Goal: Task Accomplishment & Management: Use online tool/utility

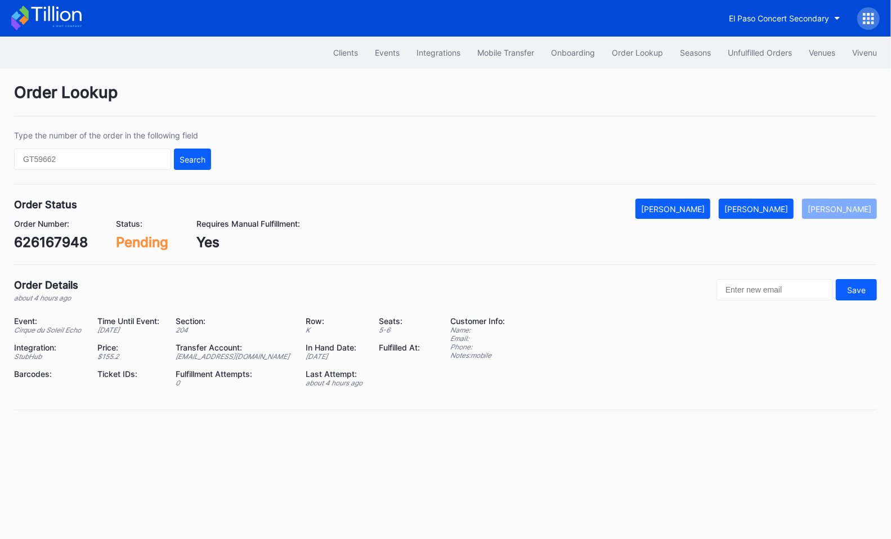
click at [52, 243] on div "626167948" at bounding box center [51, 242] width 74 height 16
copy div "626167948"
click at [769, 204] on div "[PERSON_NAME]" at bounding box center [757, 209] width 64 height 10
click at [78, 237] on div "9m2ycmew6e2" at bounding box center [64, 242] width 100 height 16
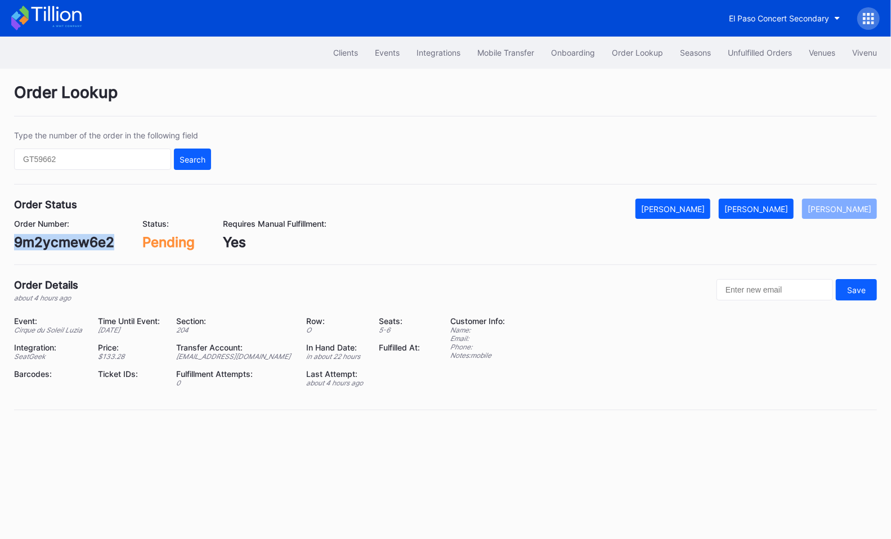
click at [78, 237] on div "9m2ycmew6e2" at bounding box center [64, 242] width 100 height 16
copy div "9m2ycmew6e2"
click at [756, 212] on div "Mark Fulfilled" at bounding box center [757, 209] width 64 height 10
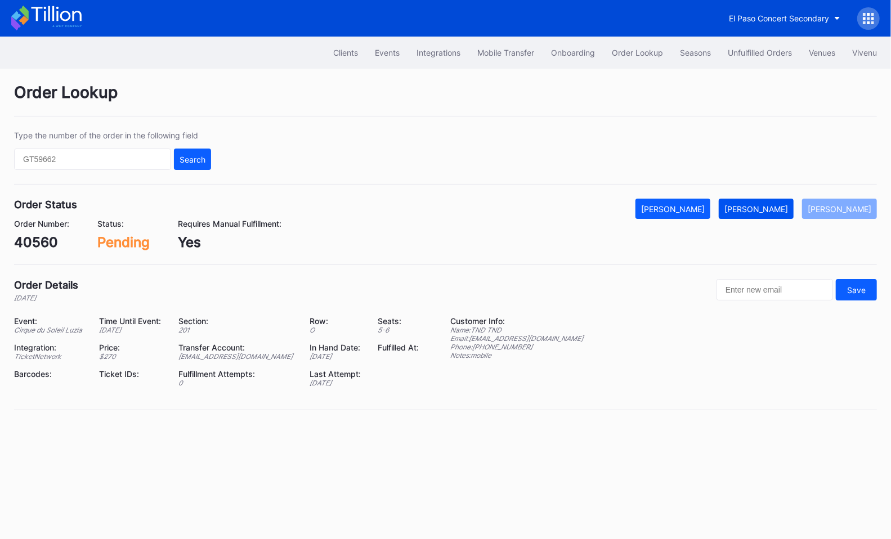
click at [769, 208] on div "[PERSON_NAME]" at bounding box center [757, 209] width 64 height 10
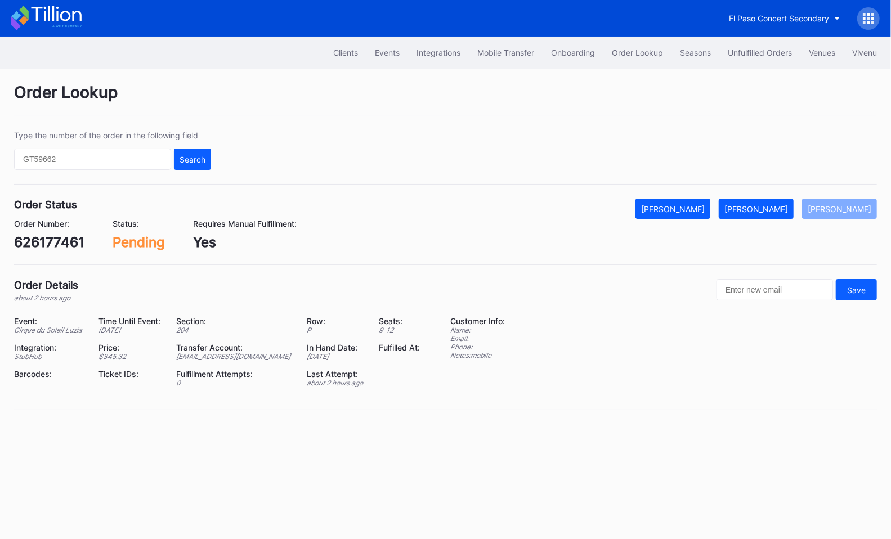
click at [61, 236] on div "626177461" at bounding box center [49, 242] width 70 height 16
copy div "626177461"
click at [778, 212] on div "[PERSON_NAME]" at bounding box center [757, 209] width 64 height 10
click at [61, 248] on div "677118446" at bounding box center [49, 242] width 71 height 16
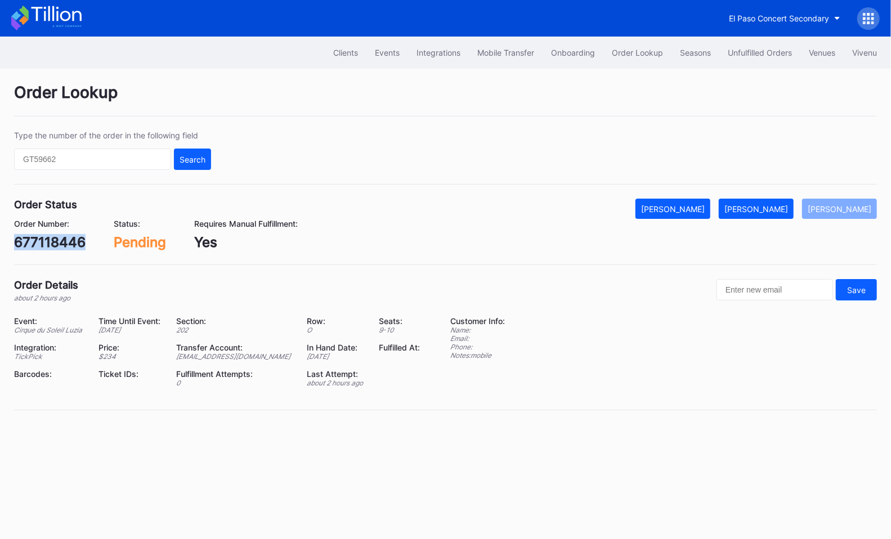
click at [61, 248] on div "677118446" at bounding box center [49, 242] width 71 height 16
copy div "677118446"
click at [779, 212] on button "Mark Fulfilled" at bounding box center [756, 209] width 75 height 20
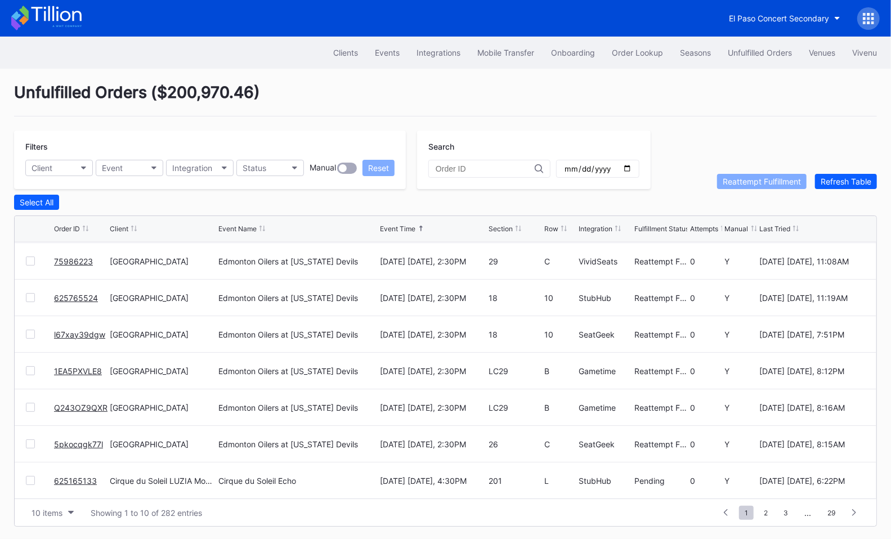
scroll to position [109, 0]
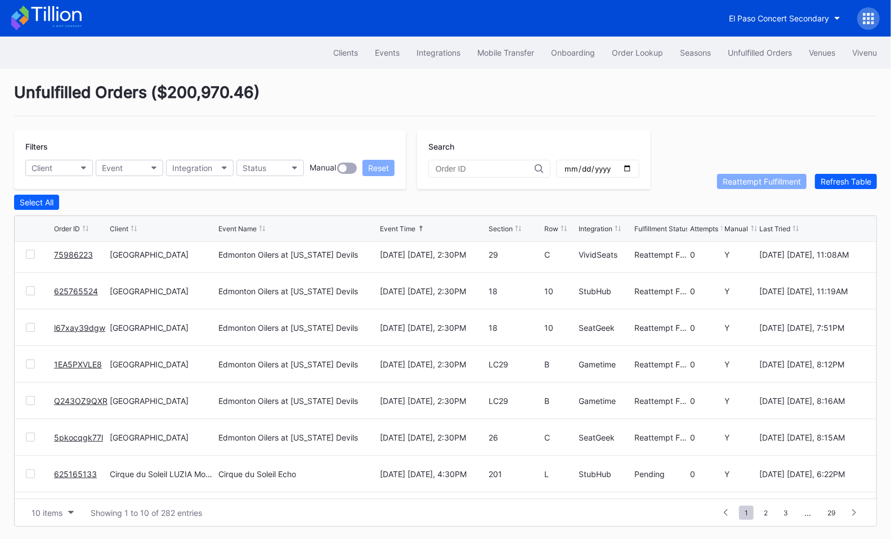
scroll to position [109, 0]
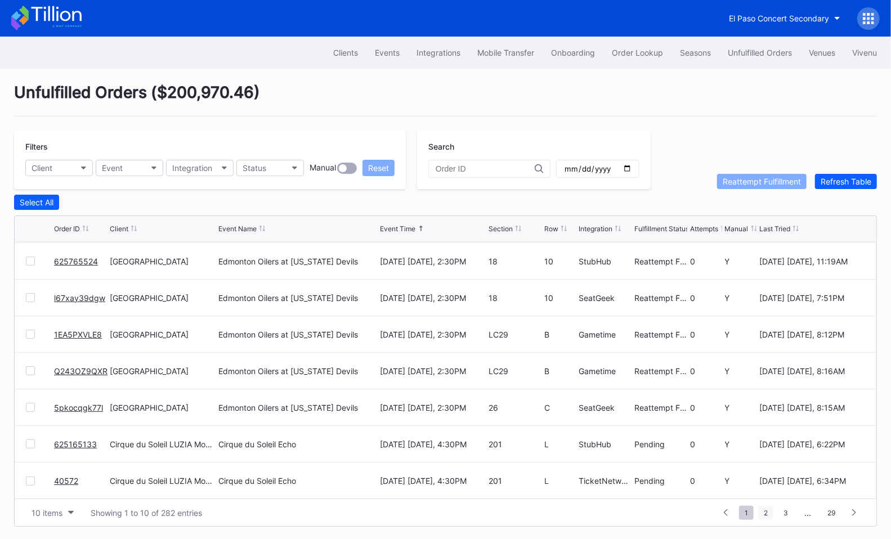
click at [767, 508] on span "2" at bounding box center [765, 513] width 15 height 14
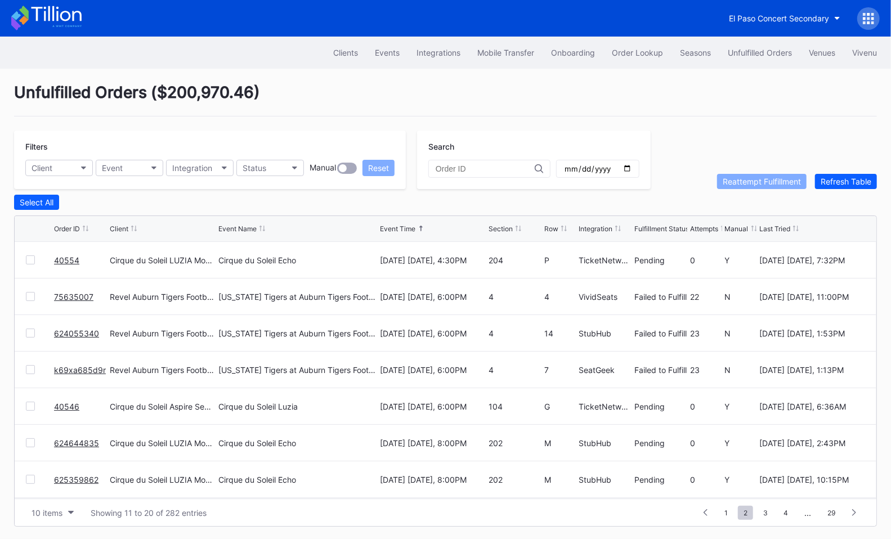
click at [67, 294] on link "75635007" at bounding box center [73, 297] width 39 height 10
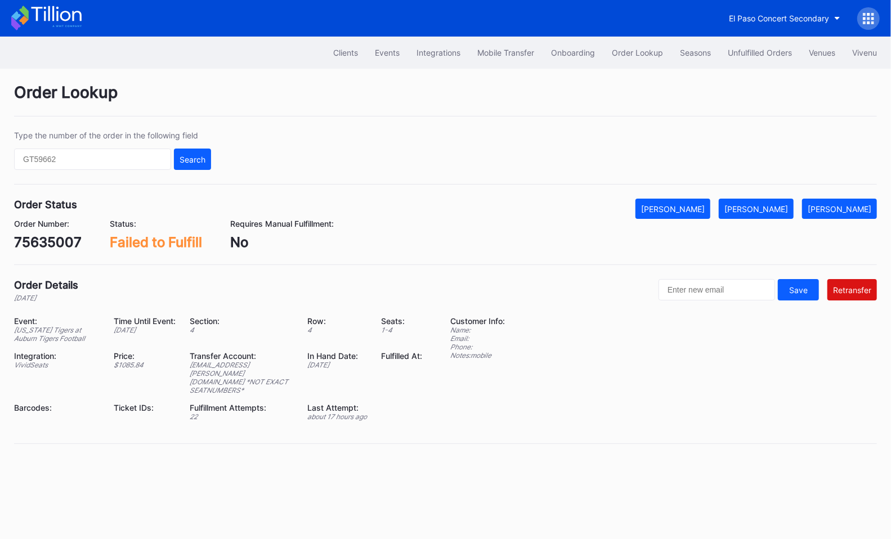
click at [46, 239] on div "75635007" at bounding box center [48, 242] width 68 height 16
copy div "75635007"
click at [754, 50] on div "Unfulfilled Orders" at bounding box center [760, 53] width 64 height 10
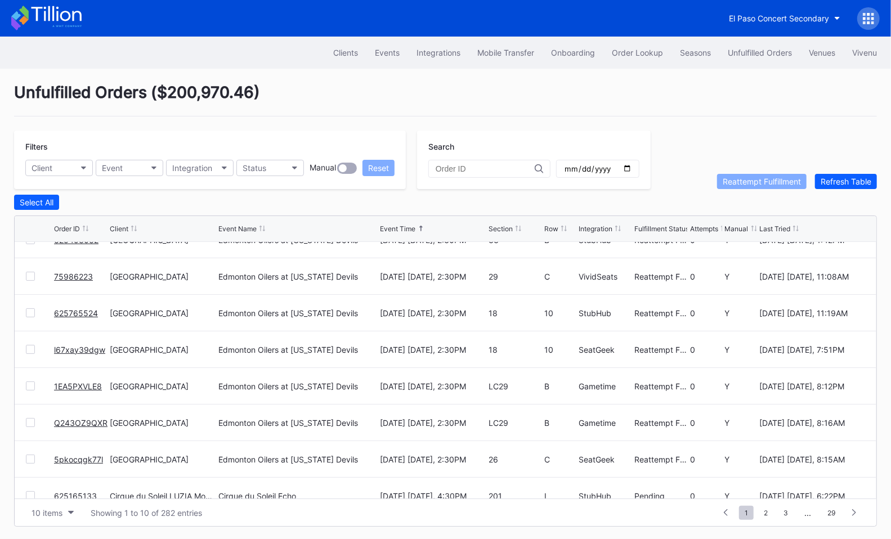
scroll to position [109, 0]
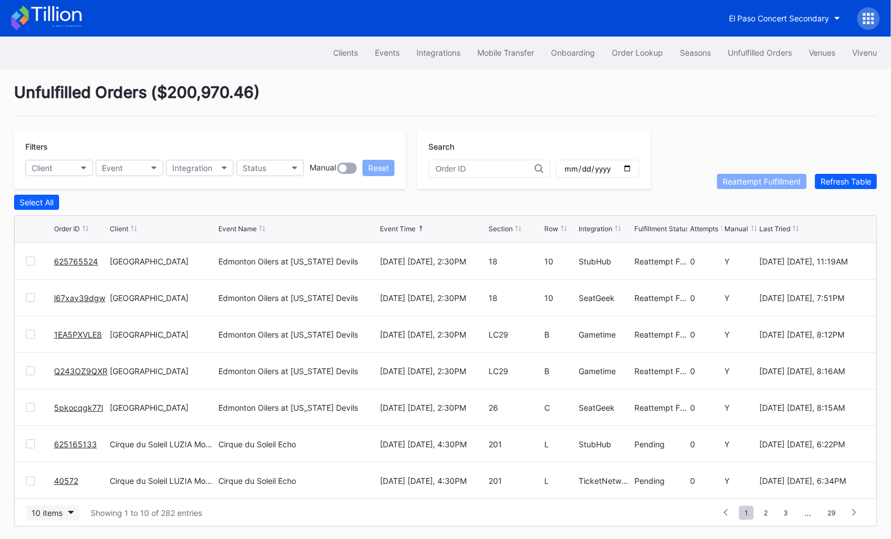
click at [60, 513] on div "10 items" at bounding box center [47, 513] width 31 height 10
click at [60, 442] on div "50 items" at bounding box center [50, 441] width 32 height 10
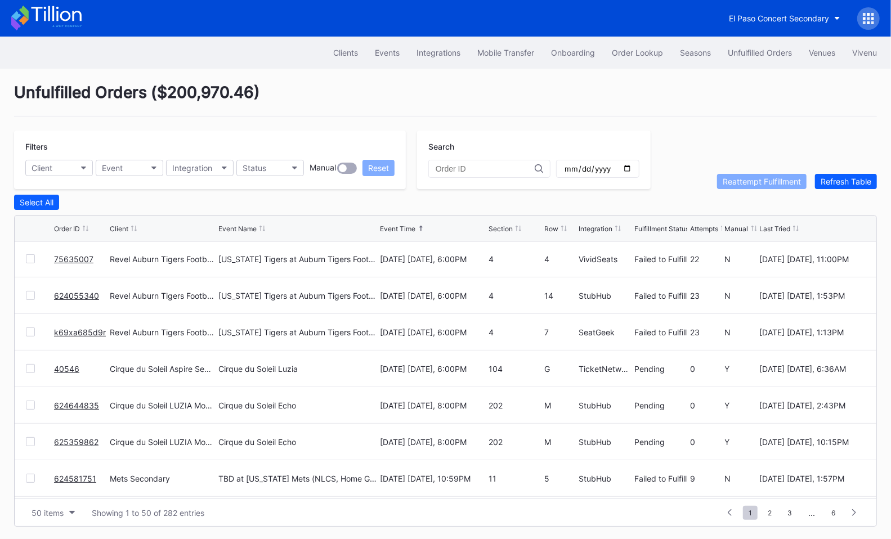
scroll to position [397, 0]
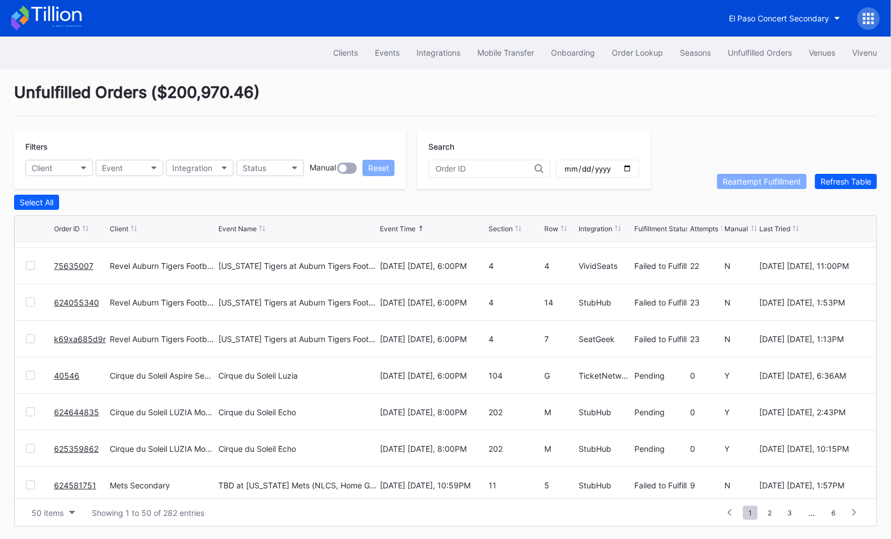
click at [83, 300] on link "624055340" at bounding box center [76, 303] width 45 height 10
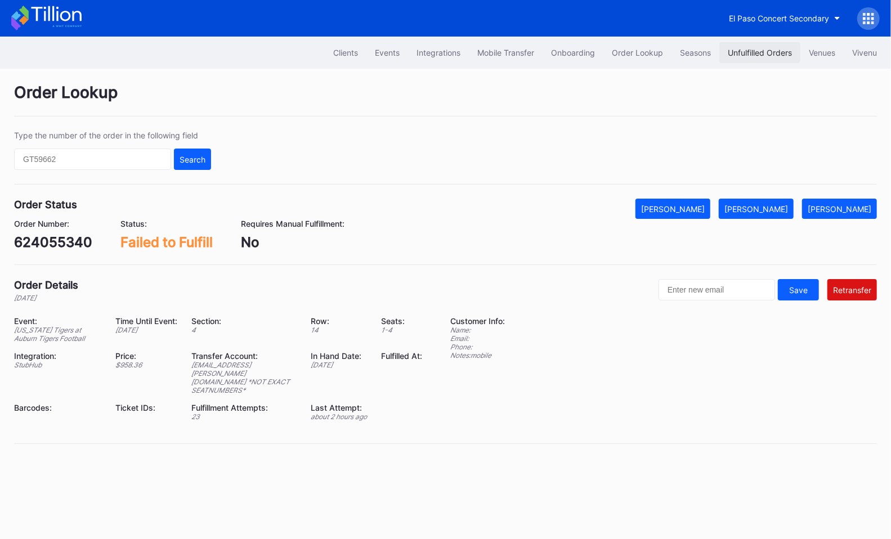
click at [757, 57] on button "Unfulfilled Orders" at bounding box center [759, 52] width 81 height 21
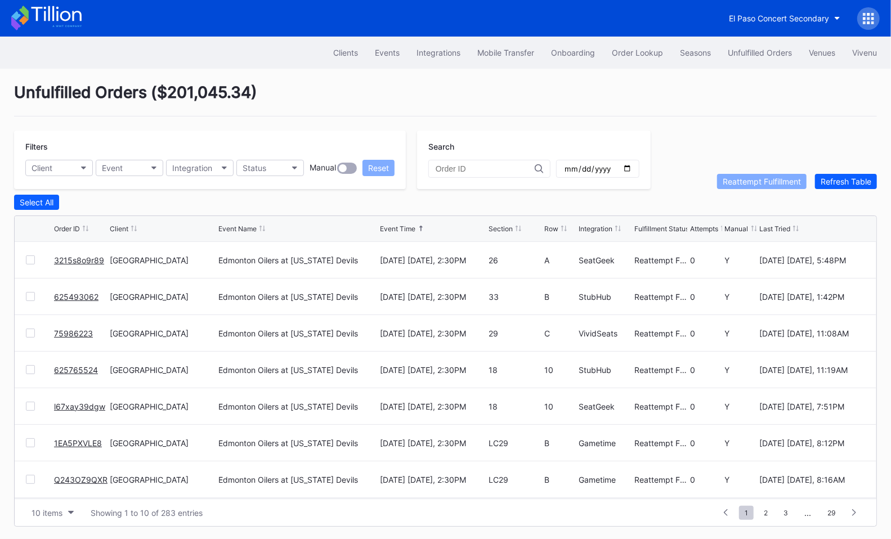
click at [388, 87] on div "Unfulfilled Orders ( $201,045.34 )" at bounding box center [445, 100] width 863 height 34
click at [30, 260] on div at bounding box center [30, 260] width 9 height 9
click at [762, 181] on div "Reattempt Fulfillment" at bounding box center [762, 182] width 78 height 10
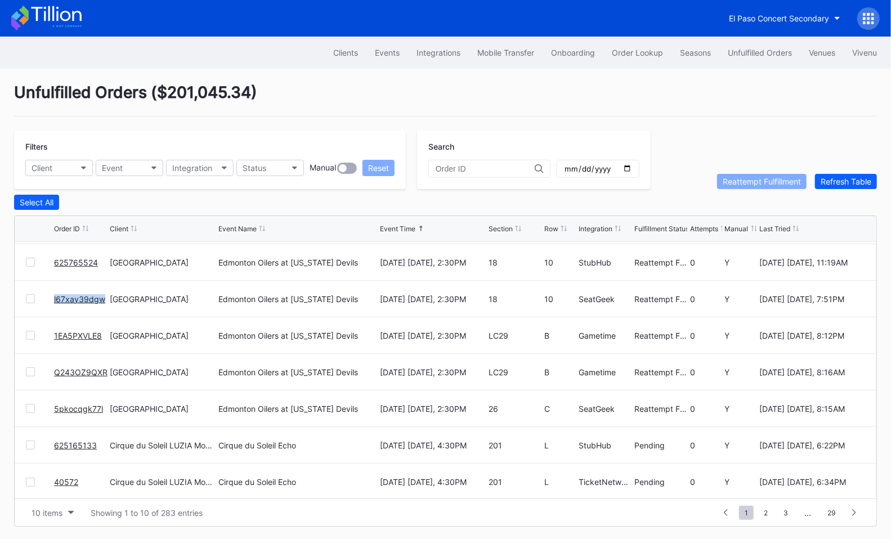
scroll to position [108, 0]
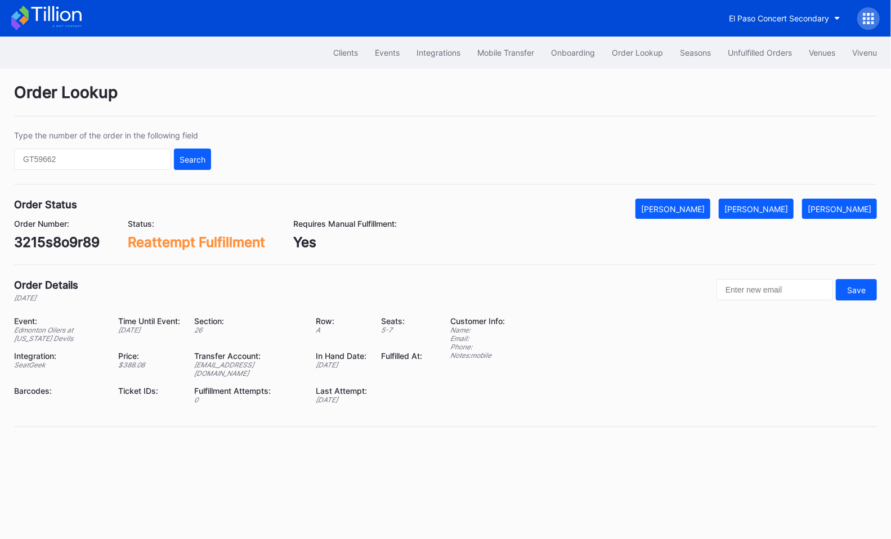
click at [79, 241] on div "3215s8o9r89" at bounding box center [57, 242] width 86 height 16
copy div "3215s8o9r89"
click at [779, 204] on div "[PERSON_NAME]" at bounding box center [757, 209] width 64 height 10
click at [72, 243] on div "625493062" at bounding box center [52, 242] width 77 height 16
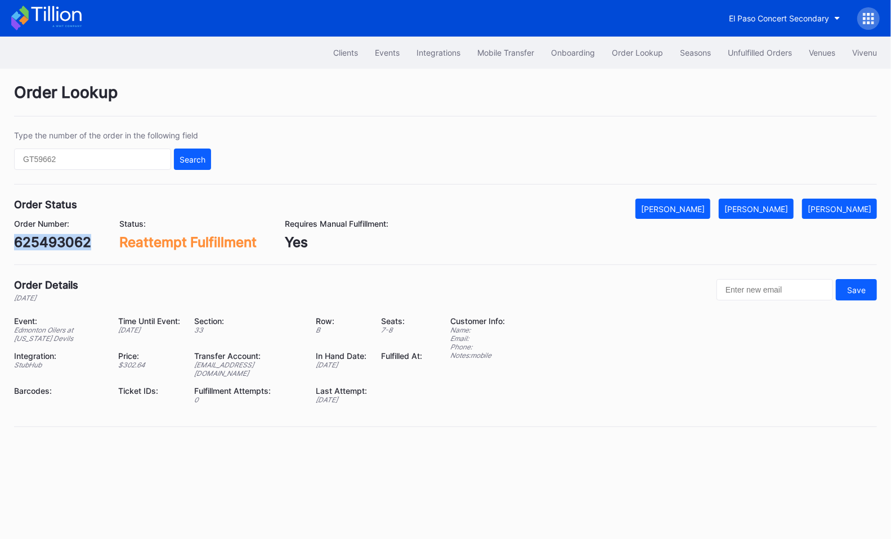
click at [72, 243] on div "625493062" at bounding box center [52, 242] width 77 height 16
copy div "625493062"
click at [770, 204] on div "[PERSON_NAME]" at bounding box center [757, 209] width 64 height 10
click at [63, 237] on div "1EA5PXVLE8" at bounding box center [55, 242] width 83 height 16
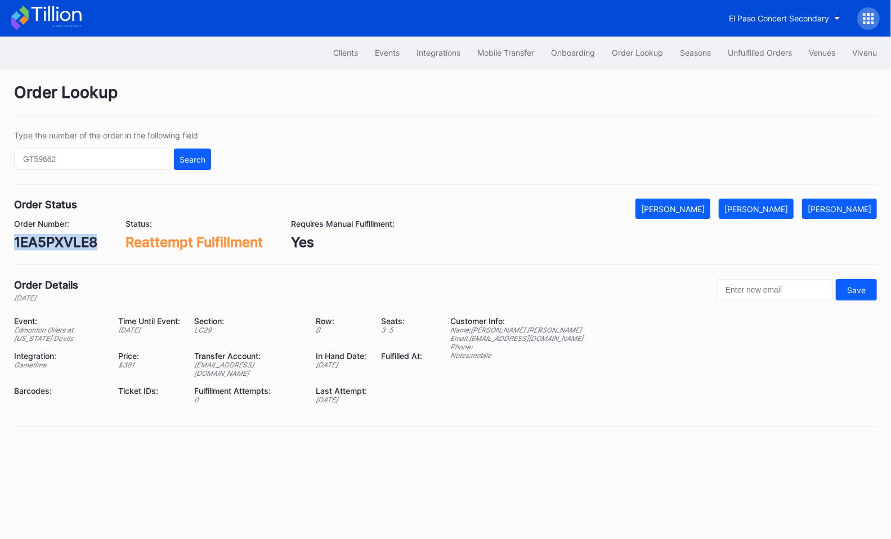
copy div "1EA5PXVLE8"
click at [761, 205] on div "[PERSON_NAME]" at bounding box center [757, 209] width 64 height 10
click at [94, 238] on div "Q243OZ9QXR" at bounding box center [59, 242] width 91 height 16
click at [94, 239] on div "Q243OZ9QXR" at bounding box center [59, 242] width 91 height 16
copy div "Q243OZ9QXR"
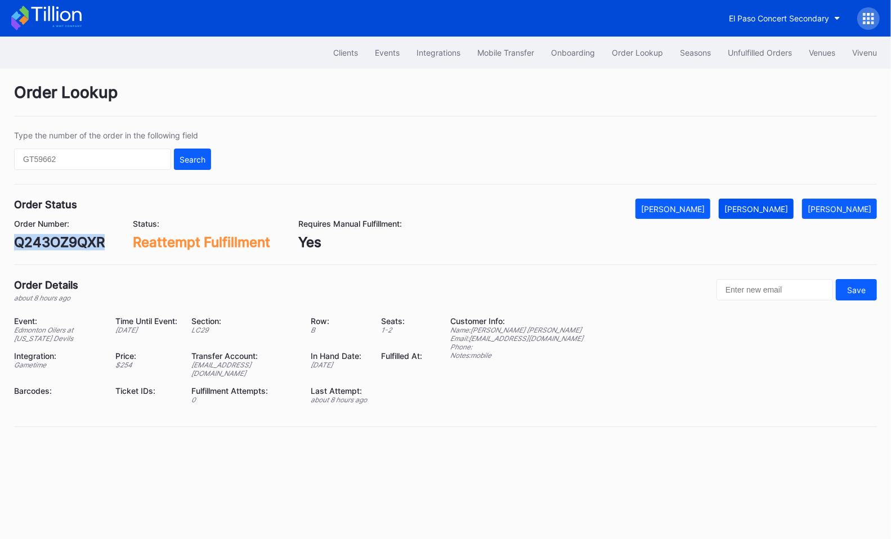
click at [777, 214] on button "[PERSON_NAME]" at bounding box center [756, 209] width 75 height 20
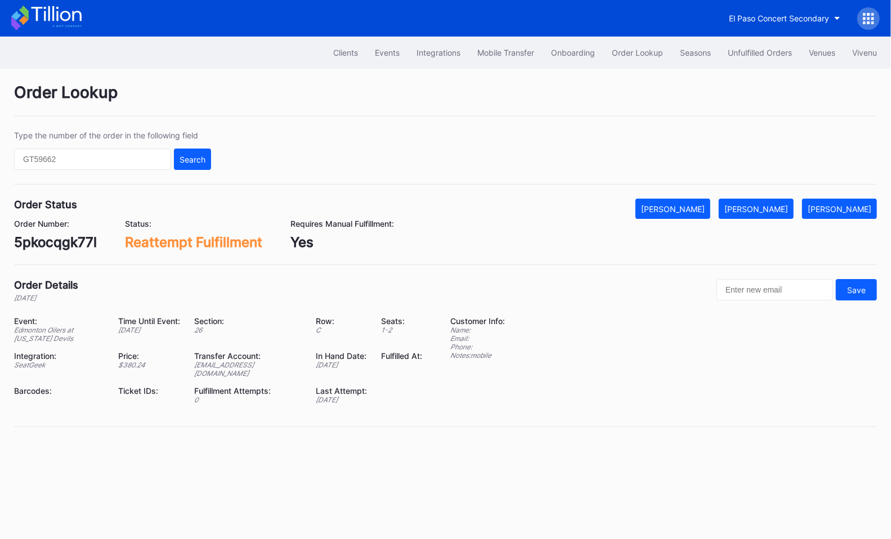
click at [68, 246] on div "5pkocqgk77l" at bounding box center [55, 242] width 83 height 16
copy div "5pkocqgk77l"
click at [784, 208] on div "Mark Fulfilled" at bounding box center [757, 209] width 64 height 10
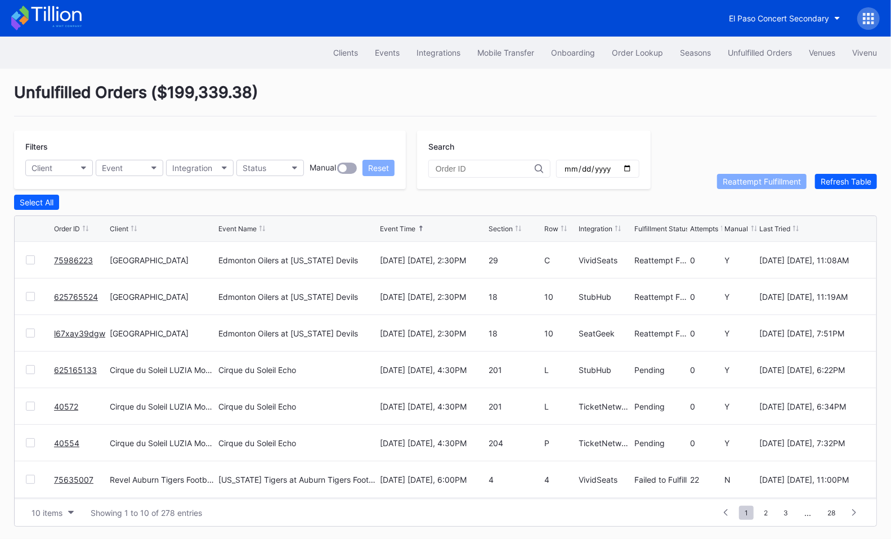
scroll to position [109, 0]
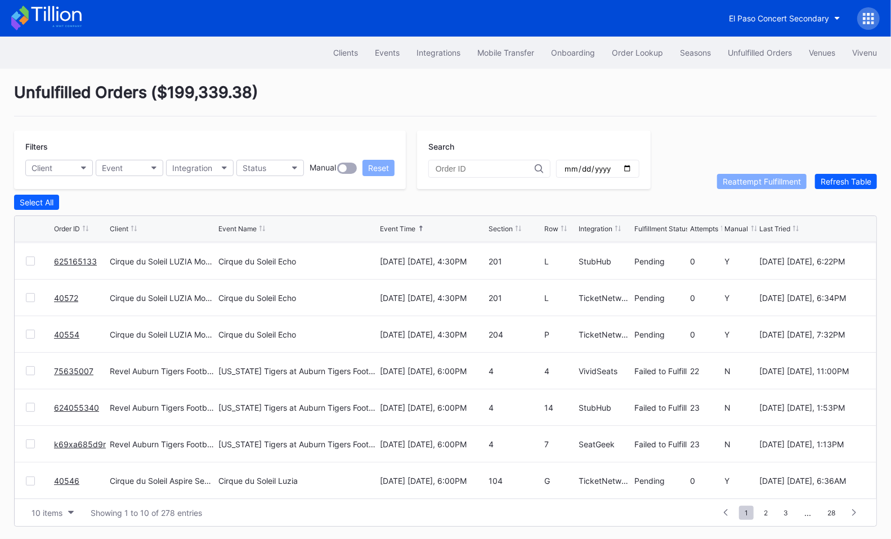
click at [70, 443] on link "k69xa685d9r" at bounding box center [80, 445] width 52 height 10
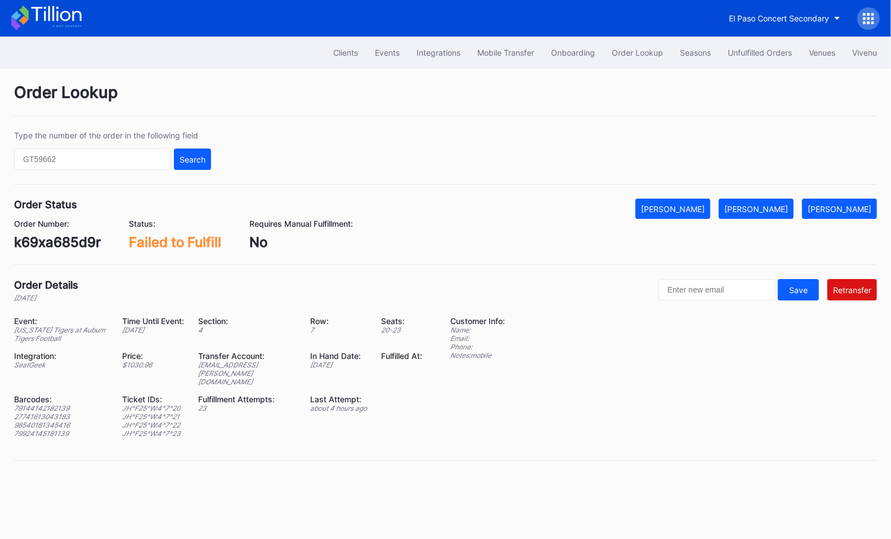
click at [72, 243] on div "k69xa685d9r" at bounding box center [57, 242] width 87 height 16
copy div "k69xa685d9r"
click at [781, 204] on div "[PERSON_NAME]" at bounding box center [757, 209] width 64 height 10
click at [59, 404] on div "79144142182139" at bounding box center [61, 408] width 94 height 8
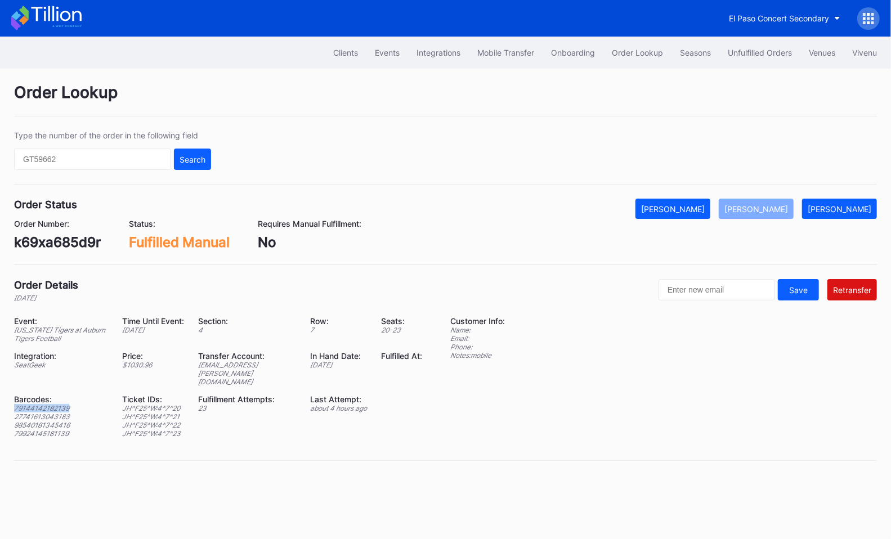
click at [59, 404] on div "79144142182139" at bounding box center [61, 408] width 94 height 8
copy div "79144142182139"
click at [48, 413] on div "27741613043183" at bounding box center [61, 417] width 94 height 8
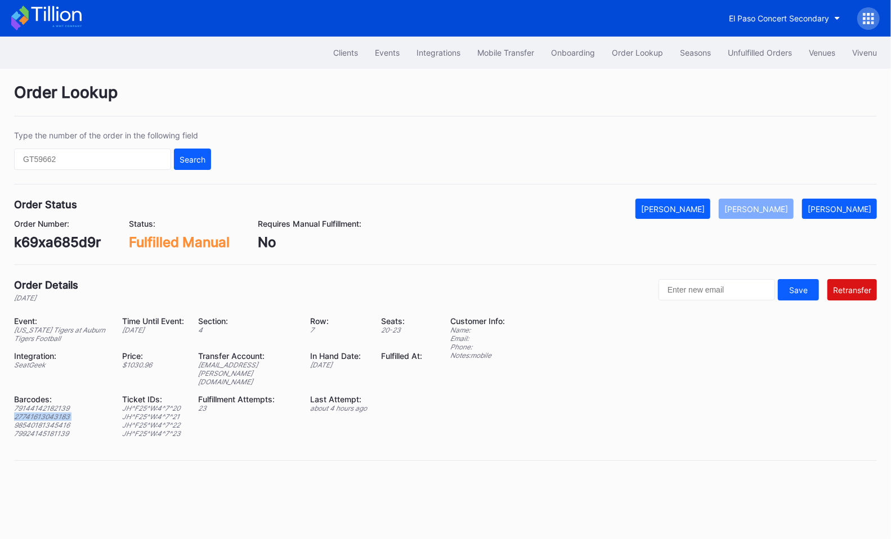
click at [48, 413] on div "27741613043183" at bounding box center [61, 417] width 94 height 8
copy div "27741613043183"
click at [66, 421] on div "98540181345416" at bounding box center [61, 425] width 94 height 8
copy div "98540181345416"
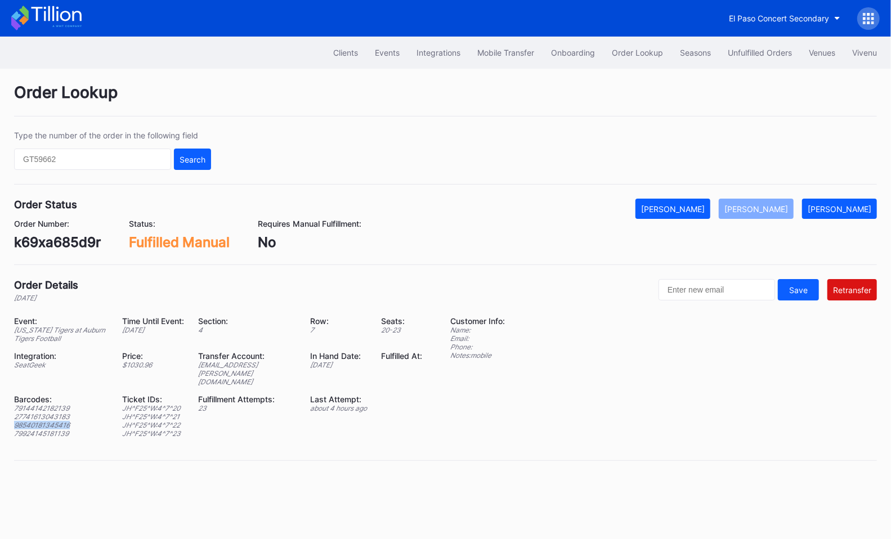
click at [39, 430] on div "79924145181139" at bounding box center [61, 434] width 94 height 8
copy div "79924145181139"
click at [763, 52] on div "Unfulfilled Orders" at bounding box center [760, 53] width 64 height 10
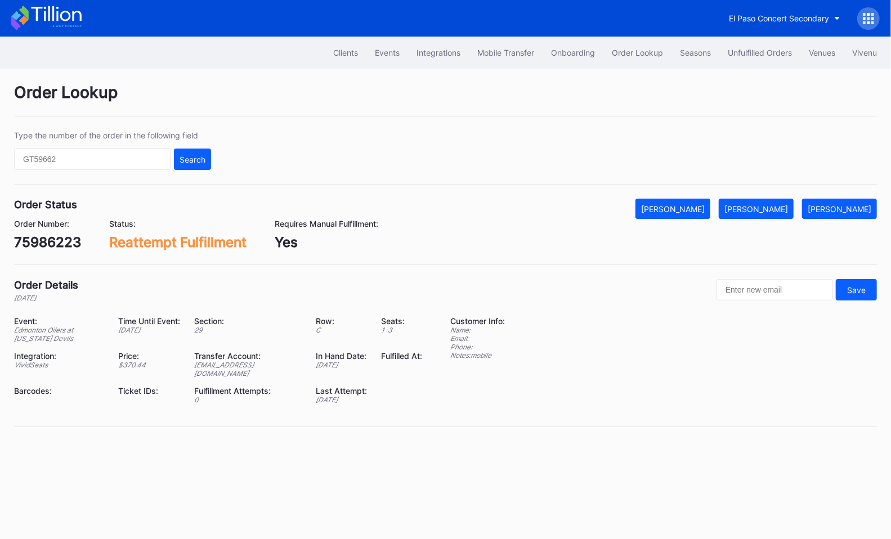
click at [69, 236] on div "75986223" at bounding box center [47, 242] width 67 height 16
copy div "75986223"
click at [788, 206] on div "[PERSON_NAME]" at bounding box center [757, 209] width 64 height 10
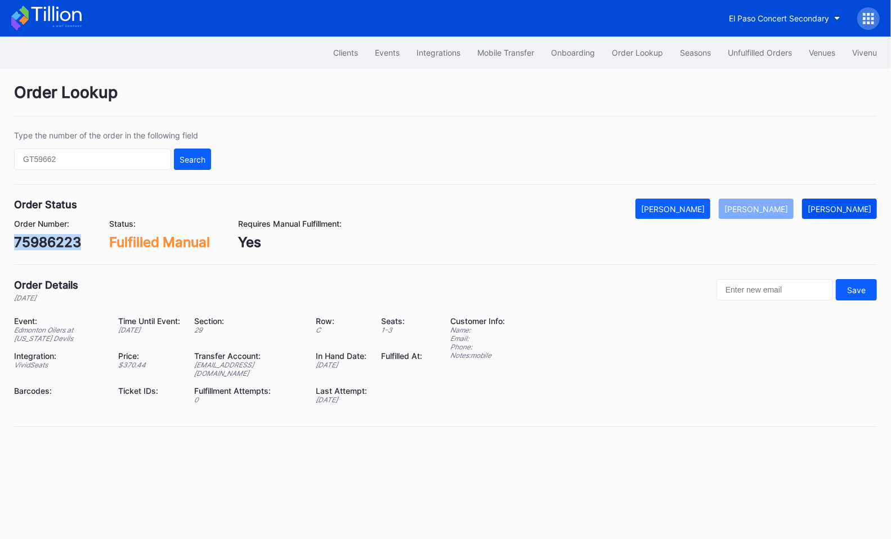
click at [851, 207] on div "[PERSON_NAME]" at bounding box center [840, 209] width 64 height 10
click at [783, 211] on div "[PERSON_NAME]" at bounding box center [757, 209] width 64 height 10
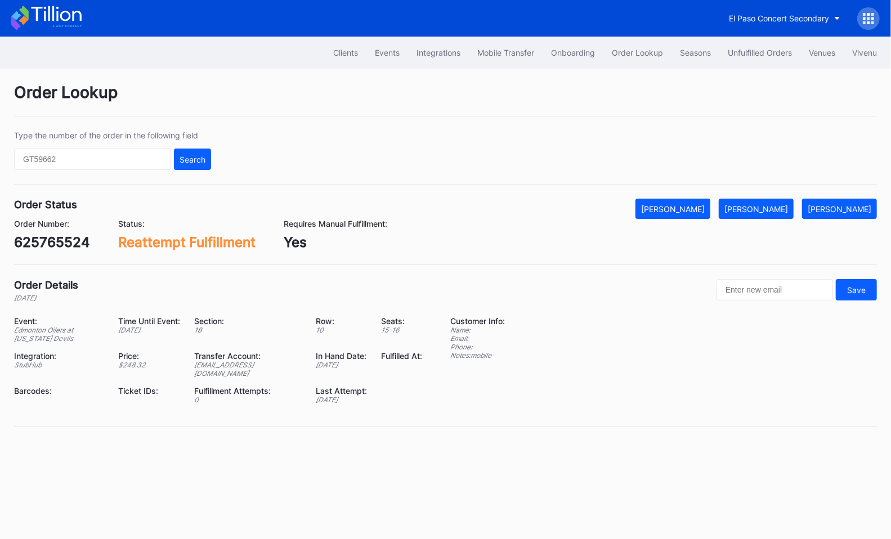
click at [81, 249] on div "625765524" at bounding box center [52, 242] width 76 height 16
copy div "625765524"
click at [788, 209] on div "[PERSON_NAME]" at bounding box center [757, 209] width 64 height 10
click at [78, 239] on div "l67xay39dgw" at bounding box center [58, 242] width 88 height 16
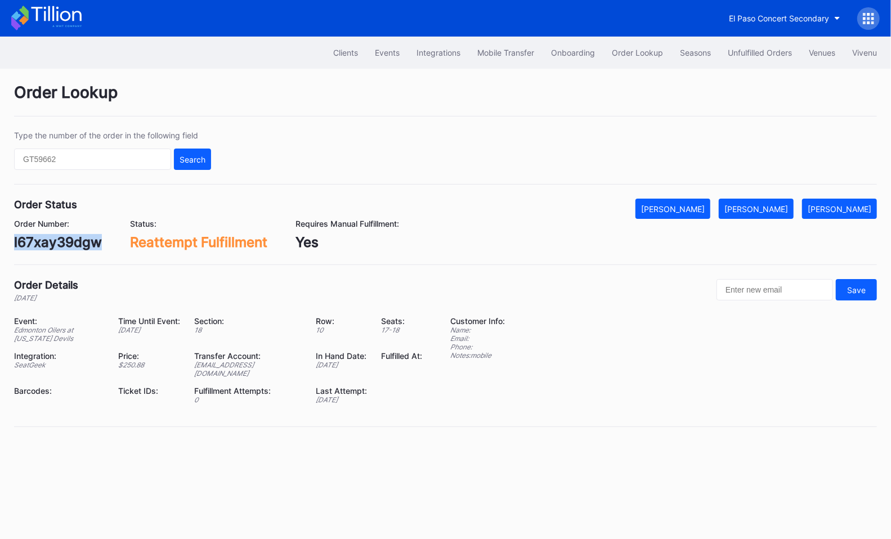
click at [78, 239] on div "l67xay39dgw" at bounding box center [58, 242] width 88 height 16
copy div "l67xay39dgw"
click at [760, 206] on div "[PERSON_NAME]" at bounding box center [757, 209] width 64 height 10
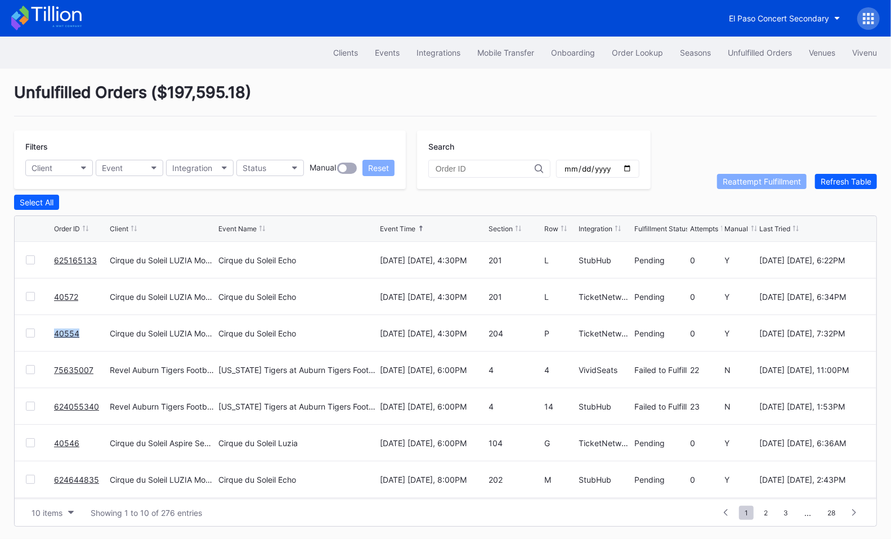
scroll to position [109, 0]
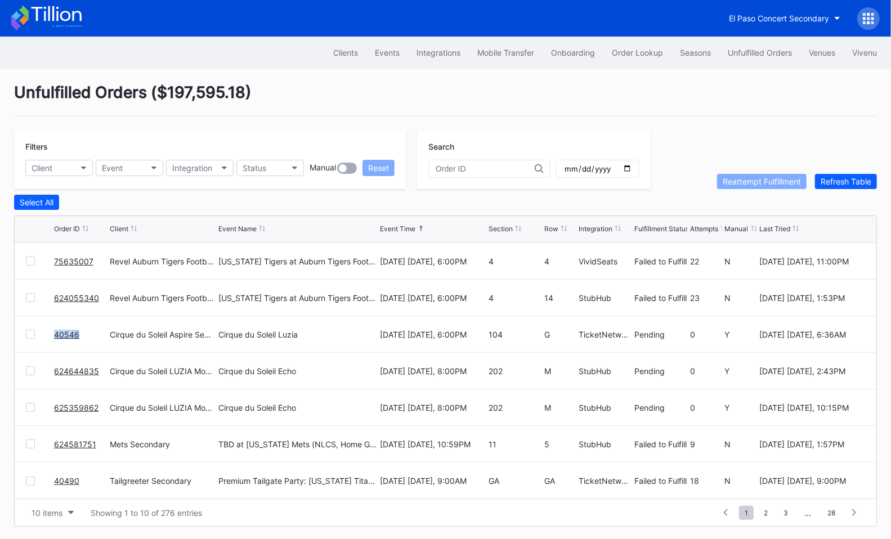
click at [80, 367] on link "624644835" at bounding box center [76, 372] width 45 height 10
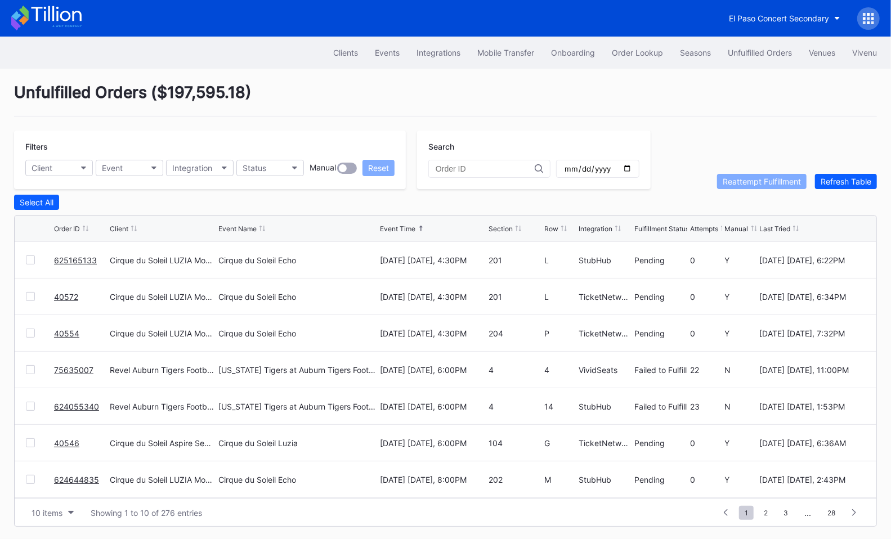
scroll to position [109, 0]
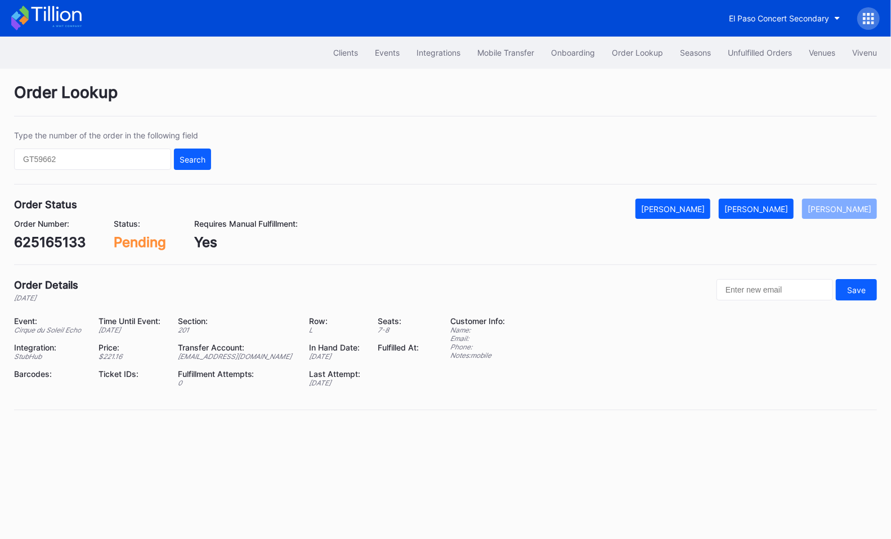
click at [62, 241] on div "625165133" at bounding box center [49, 242] width 71 height 16
copy div "625165133"
click at [774, 204] on div "[PERSON_NAME]" at bounding box center [757, 209] width 64 height 10
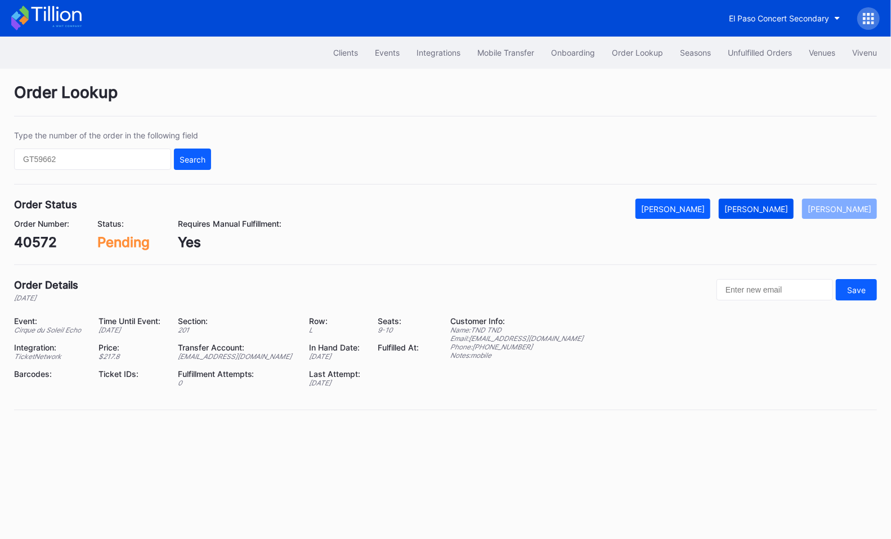
click at [764, 205] on div "[PERSON_NAME]" at bounding box center [757, 209] width 64 height 10
click at [769, 204] on div "[PERSON_NAME]" at bounding box center [757, 209] width 64 height 10
click at [777, 207] on div "[PERSON_NAME]" at bounding box center [757, 209] width 64 height 10
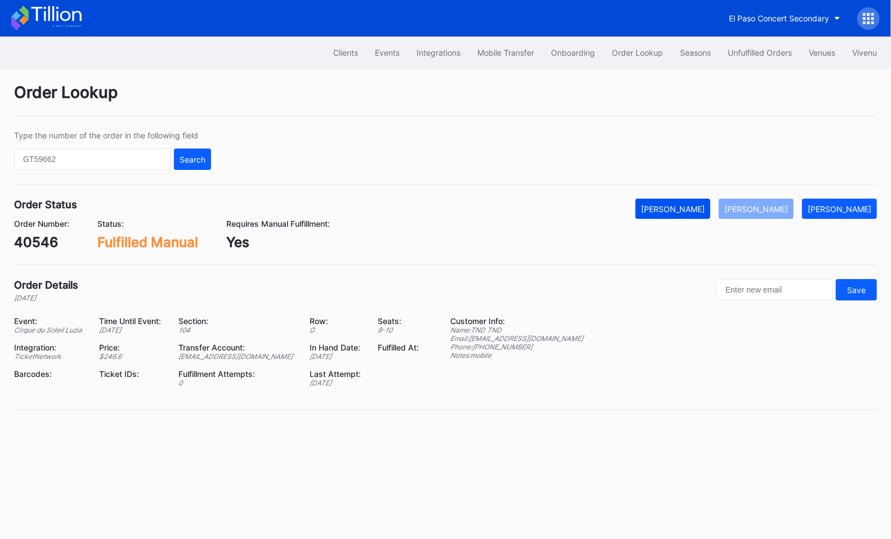
click at [689, 210] on div "[PERSON_NAME]" at bounding box center [673, 209] width 64 height 10
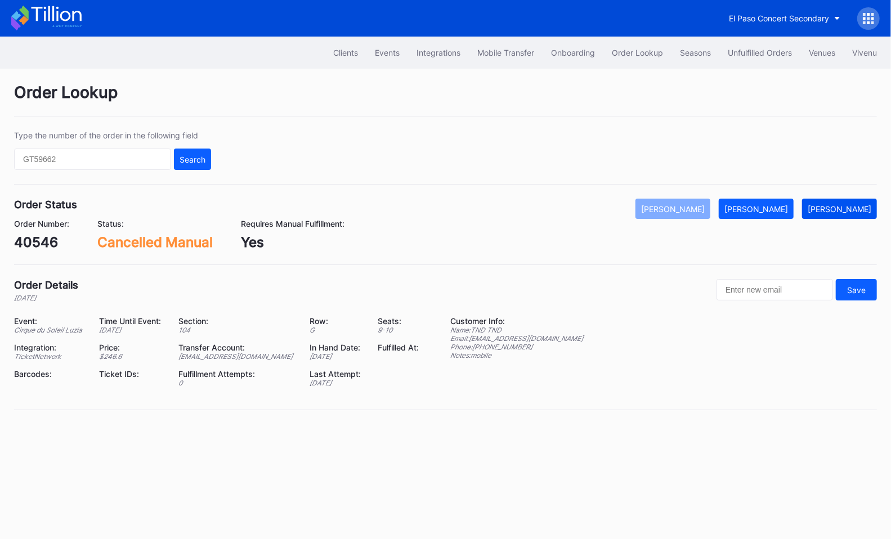
click at [847, 202] on button "[PERSON_NAME]" at bounding box center [839, 209] width 75 height 20
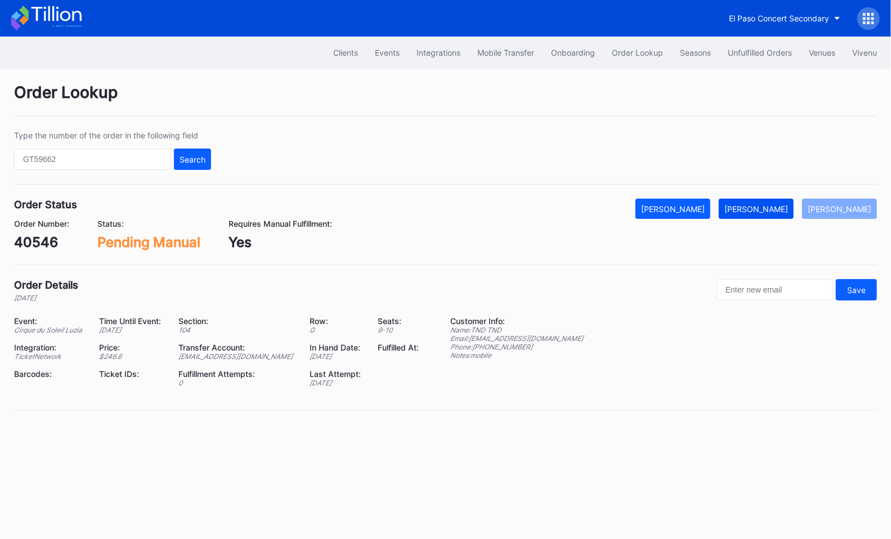
click at [782, 211] on div "[PERSON_NAME]" at bounding box center [757, 209] width 64 height 10
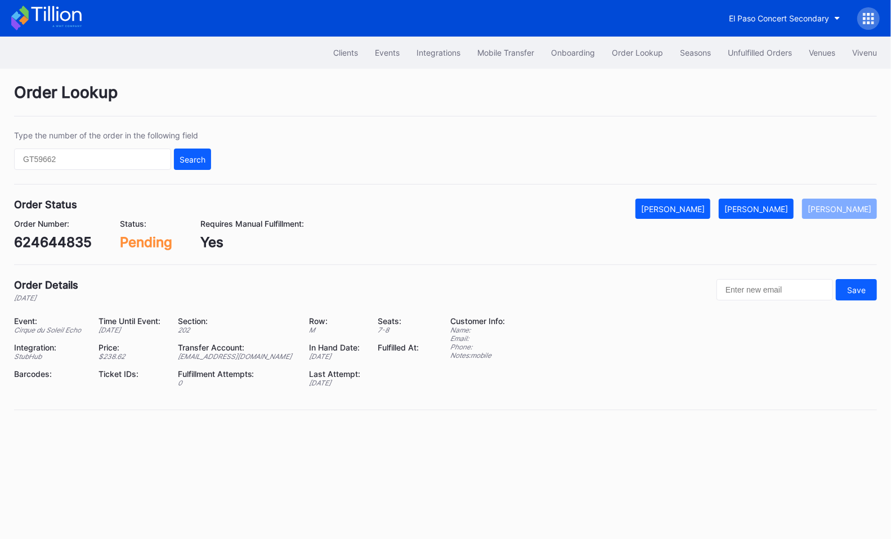
click at [32, 243] on div "624644835" at bounding box center [53, 242] width 78 height 16
copy div "624644835"
click at [759, 212] on button "[PERSON_NAME]" at bounding box center [756, 209] width 75 height 20
click at [82, 238] on div "625359862" at bounding box center [52, 242] width 76 height 16
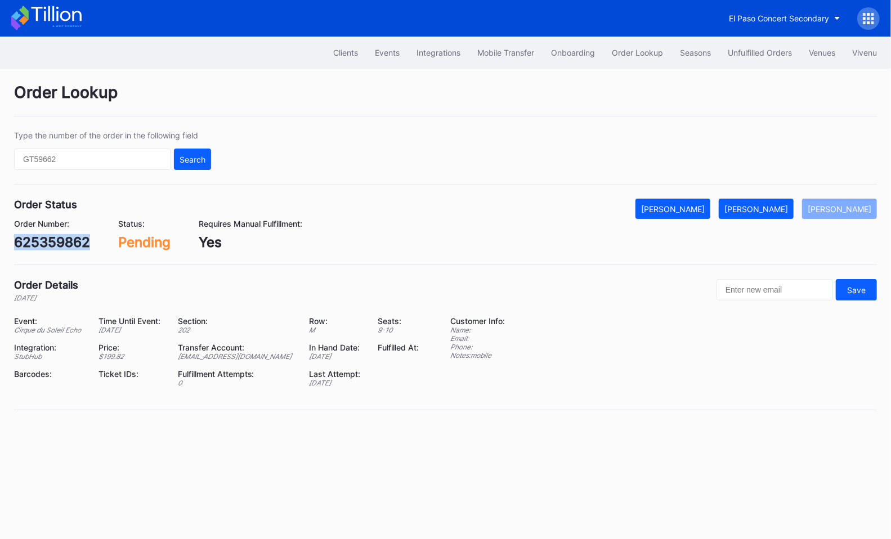
click at [82, 238] on div "625359862" at bounding box center [52, 242] width 76 height 16
copy div "625359862"
click at [788, 204] on div "[PERSON_NAME]" at bounding box center [757, 209] width 64 height 10
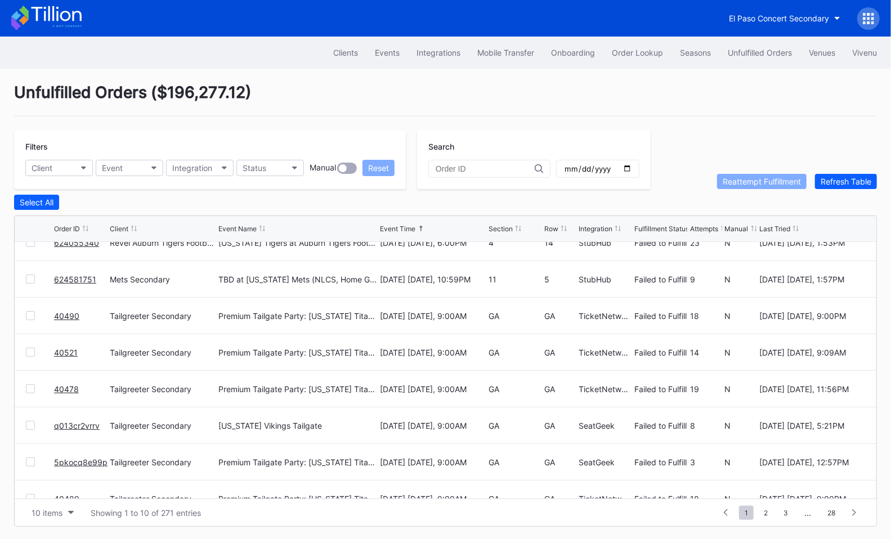
scroll to position [59, 0]
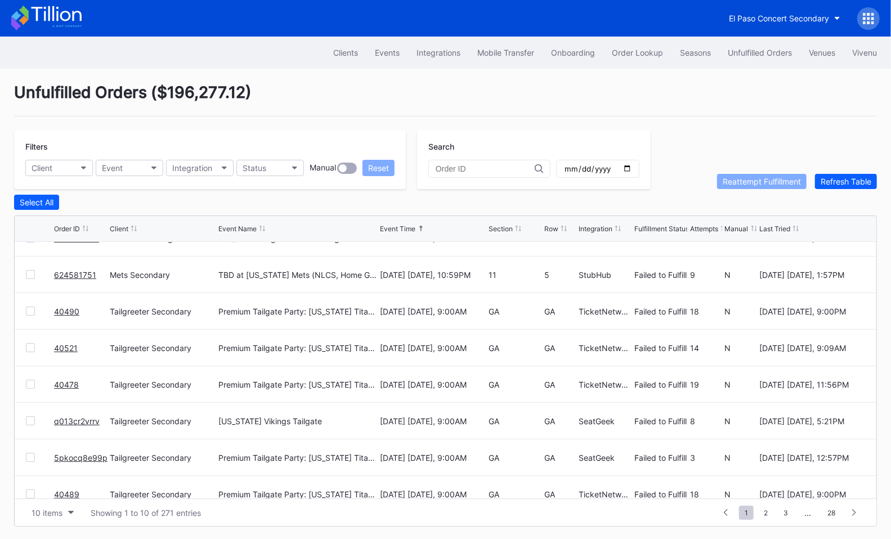
click at [83, 273] on link "624581751" at bounding box center [75, 275] width 42 height 10
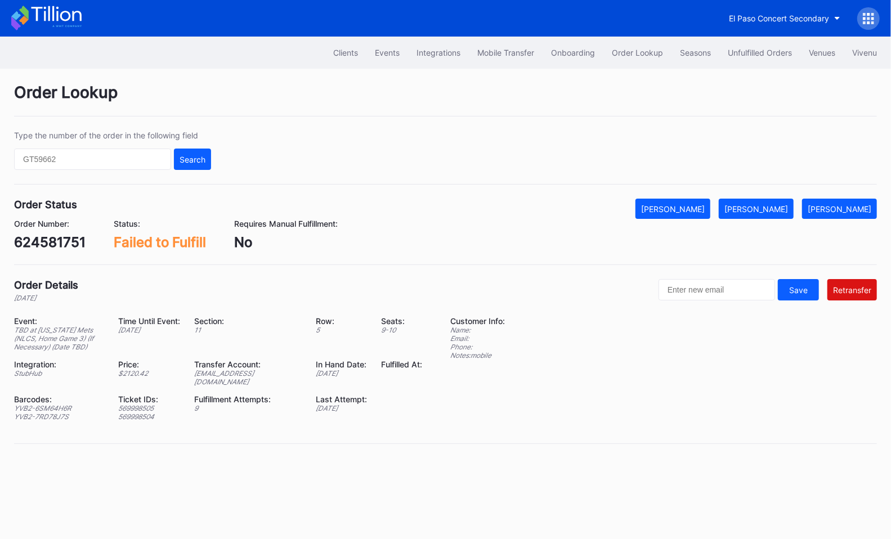
click at [47, 238] on div "624581751" at bounding box center [49, 242] width 71 height 16
copy div "624581751"
click at [702, 205] on div "Mark Cancelled" at bounding box center [673, 209] width 64 height 10
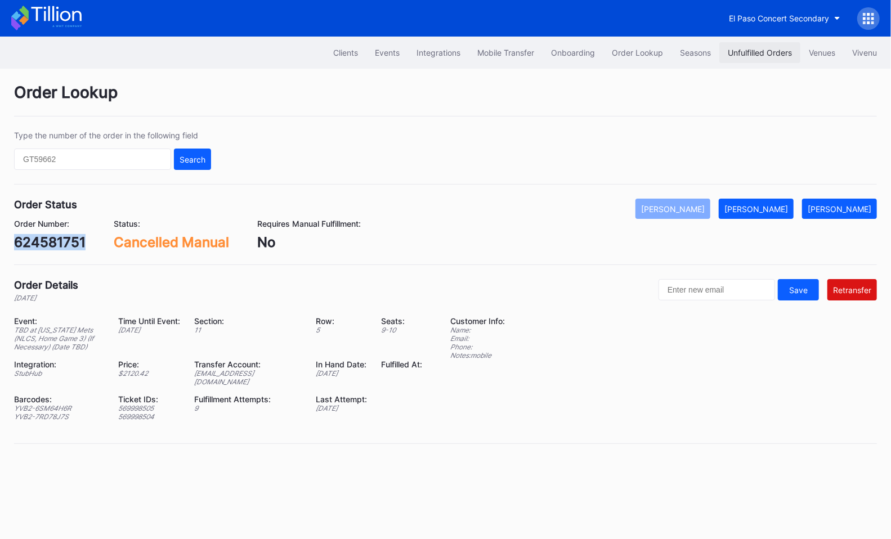
click at [771, 53] on div "Unfulfilled Orders" at bounding box center [760, 53] width 64 height 10
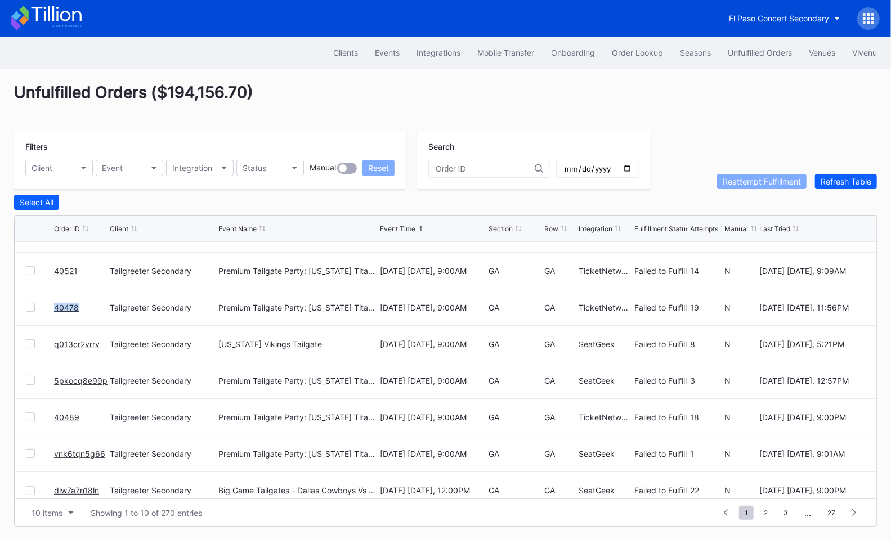
scroll to position [109, 0]
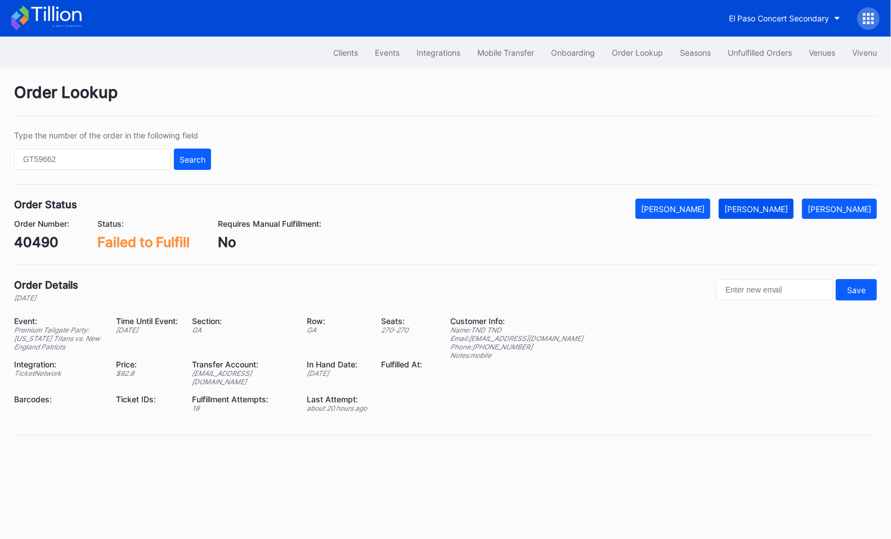
click at [786, 207] on div "[PERSON_NAME]" at bounding box center [757, 209] width 64 height 10
click at [777, 205] on div "[PERSON_NAME]" at bounding box center [757, 209] width 64 height 10
click at [784, 202] on button "[PERSON_NAME]" at bounding box center [756, 209] width 75 height 20
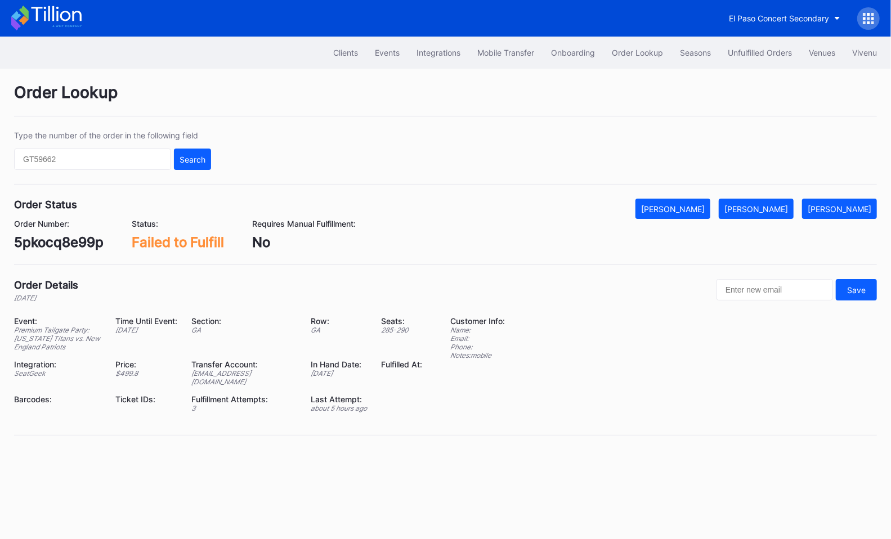
click at [47, 248] on div "5pkocq8e99p" at bounding box center [59, 242] width 90 height 16
copy div "5pkocq8e99p"
click at [776, 212] on div "[PERSON_NAME]" at bounding box center [757, 209] width 64 height 10
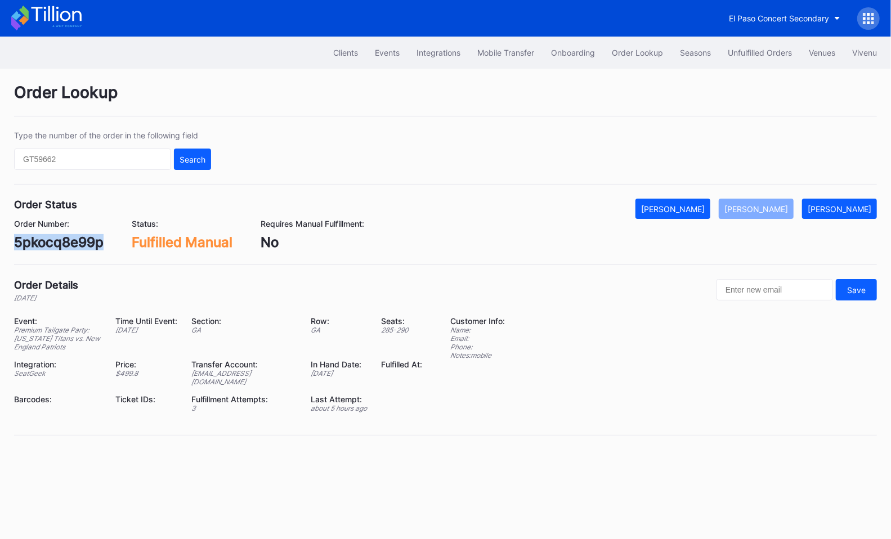
copy div "5pkocq8e99p"
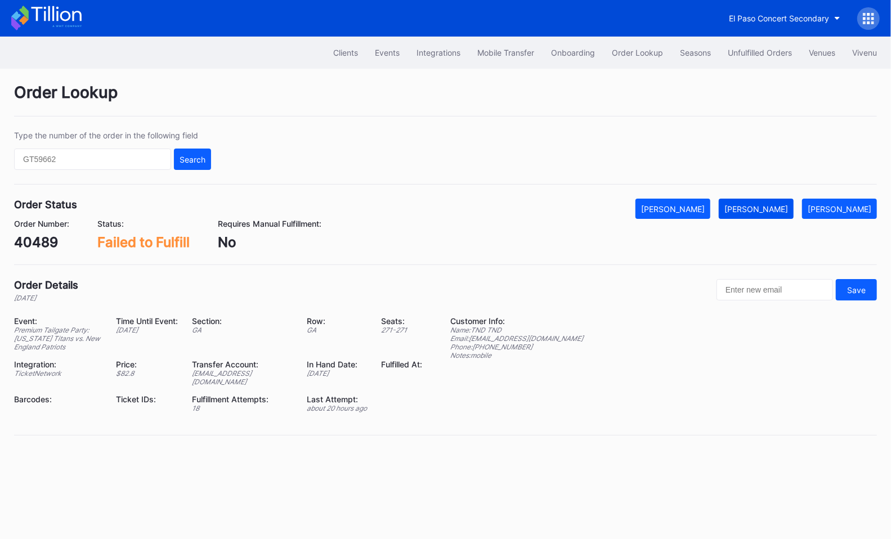
click at [784, 209] on div "[PERSON_NAME]" at bounding box center [757, 209] width 64 height 10
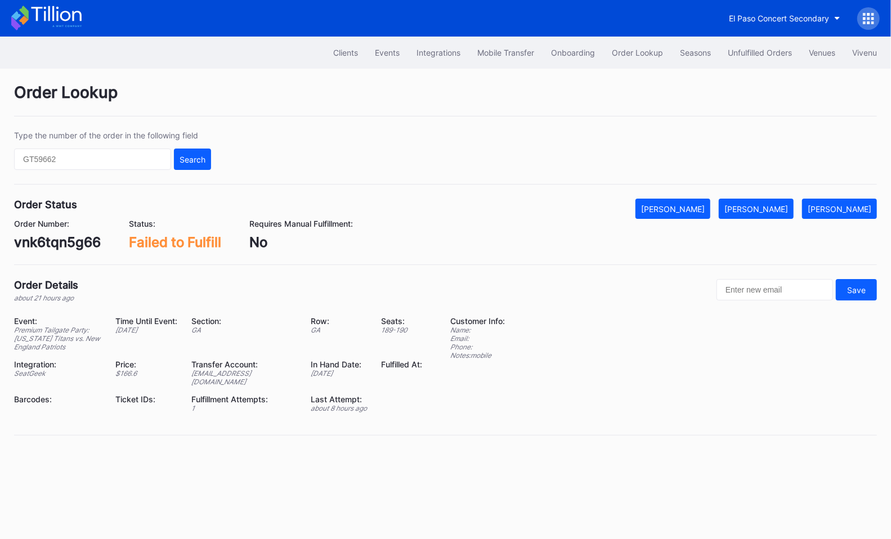
click at [64, 240] on div "vnk6tqn5g66" at bounding box center [57, 242] width 87 height 16
copy div "vnk6tqn5g66"
click at [787, 199] on button "Mark Fulfilled" at bounding box center [756, 209] width 75 height 20
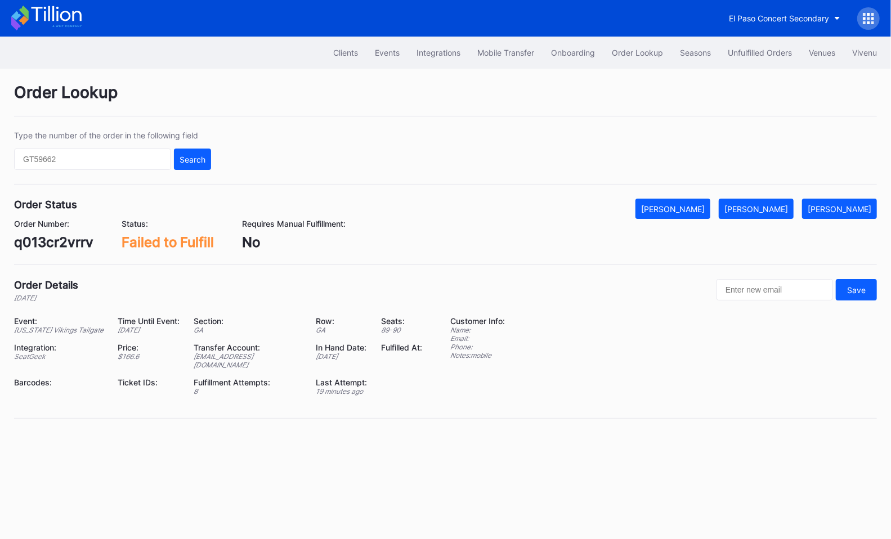
click at [55, 234] on div "q013cr2vrrv" at bounding box center [53, 242] width 79 height 16
click at [55, 240] on div "q013cr2vrrv" at bounding box center [53, 242] width 79 height 16
copy div "q013cr2vrrv"
click at [783, 199] on button "Mark Fulfilled" at bounding box center [756, 209] width 75 height 20
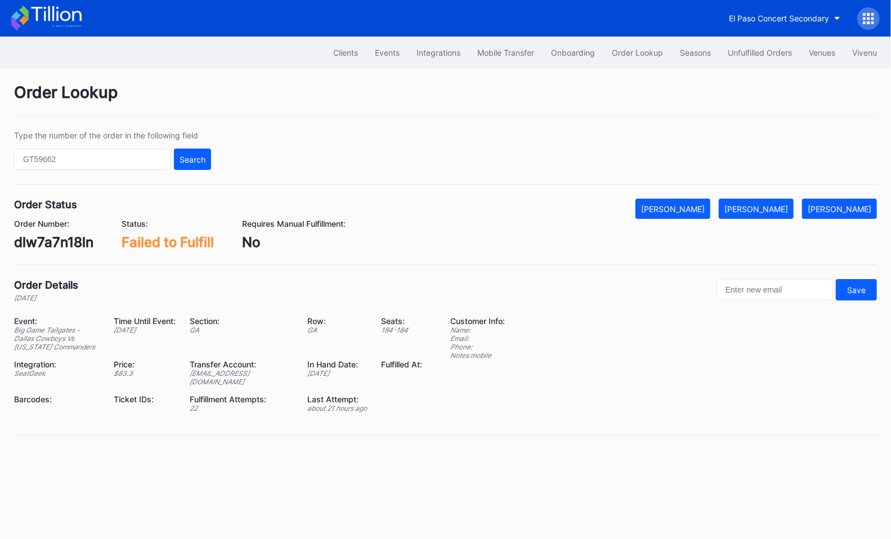
click at [75, 236] on div "dlw7a7n18ln" at bounding box center [53, 242] width 79 height 16
copy div "dlw7a7n18ln"
click at [761, 212] on button "Mark Fulfilled" at bounding box center [756, 209] width 75 height 20
